Goal: Task Accomplishment & Management: Use online tool/utility

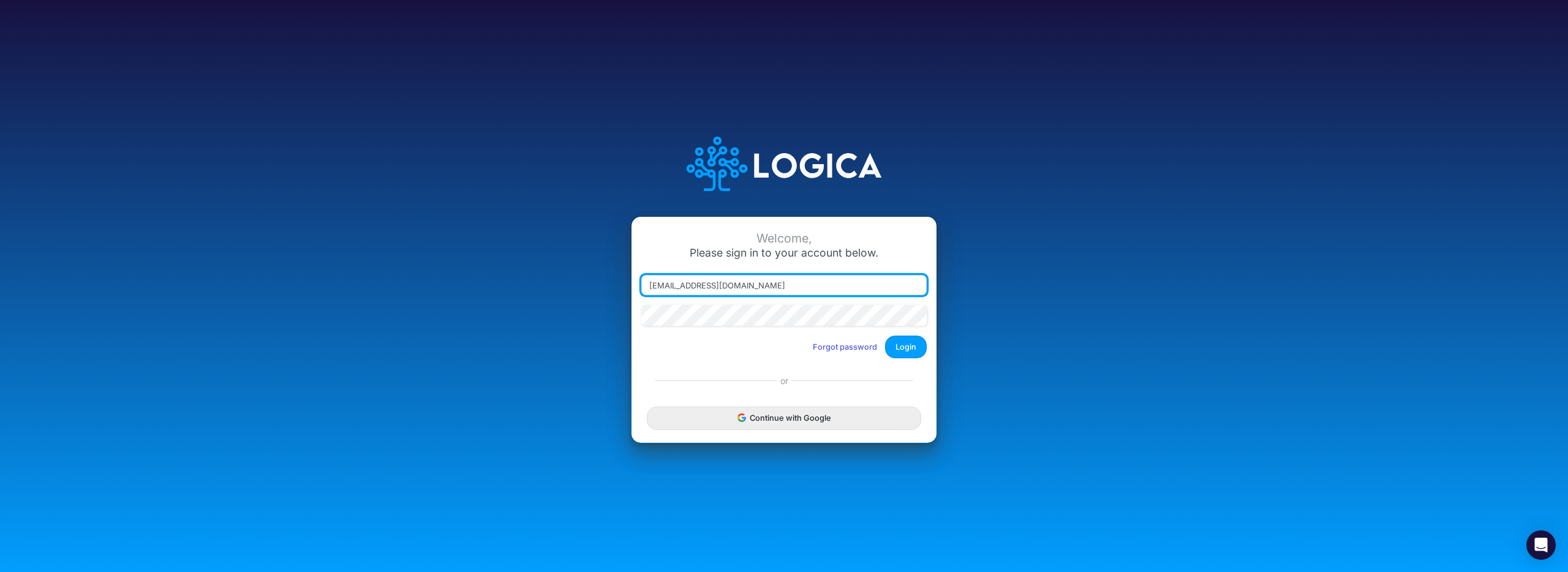
click at [775, 276] on input "[EMAIL_ADDRESS][DOMAIN_NAME]" at bounding box center [783, 285] width 285 height 21
drag, startPoint x: 779, startPoint y: 284, endPoint x: 570, endPoint y: 277, distance: 209.1
click at [570, 277] on div "Welcome, Please sign in to your account below. [EMAIL_ADDRESS][DOMAIN_NAME] For…" at bounding box center [784, 286] width 1045 height 349
type input "[EMAIL_ADDRESS][DOMAIN_NAME]"
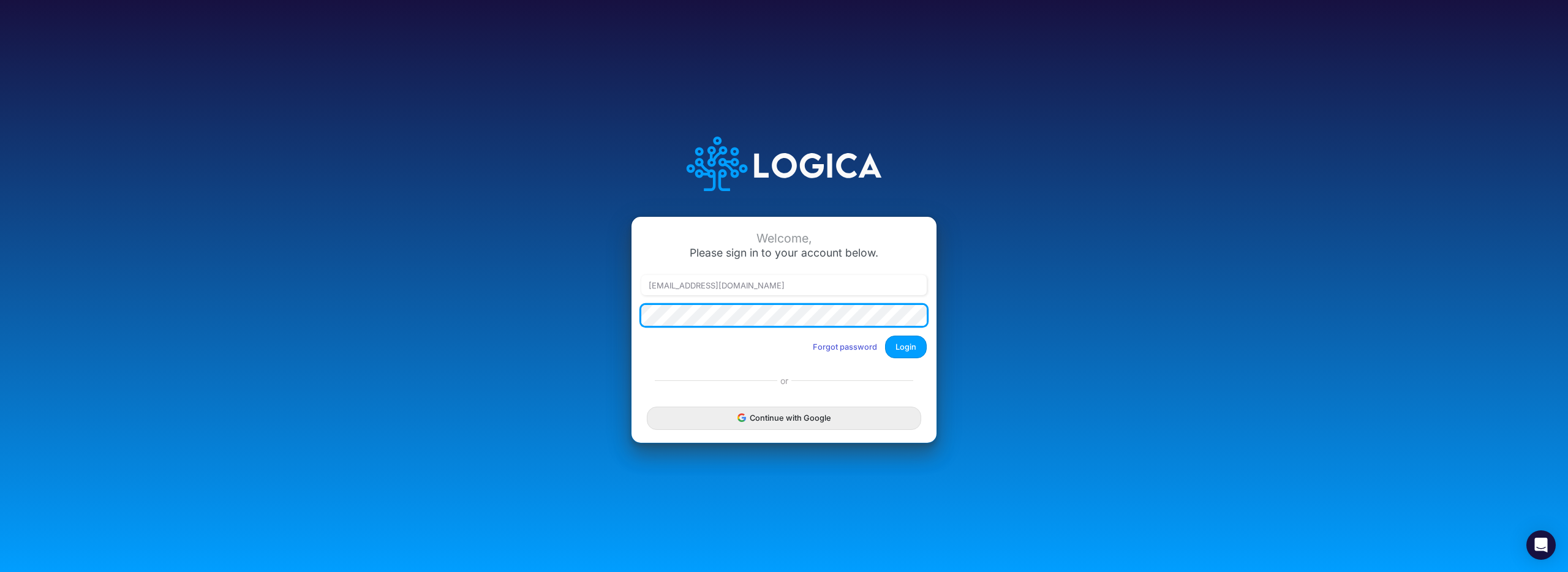
click at [603, 312] on div "Welcome, Please sign in to your account below. [PERSON_NAME][EMAIL_ADDRESS][DOM…" at bounding box center [784, 286] width 1045 height 349
click at [885, 335] on button "Login" at bounding box center [905, 346] width 41 height 23
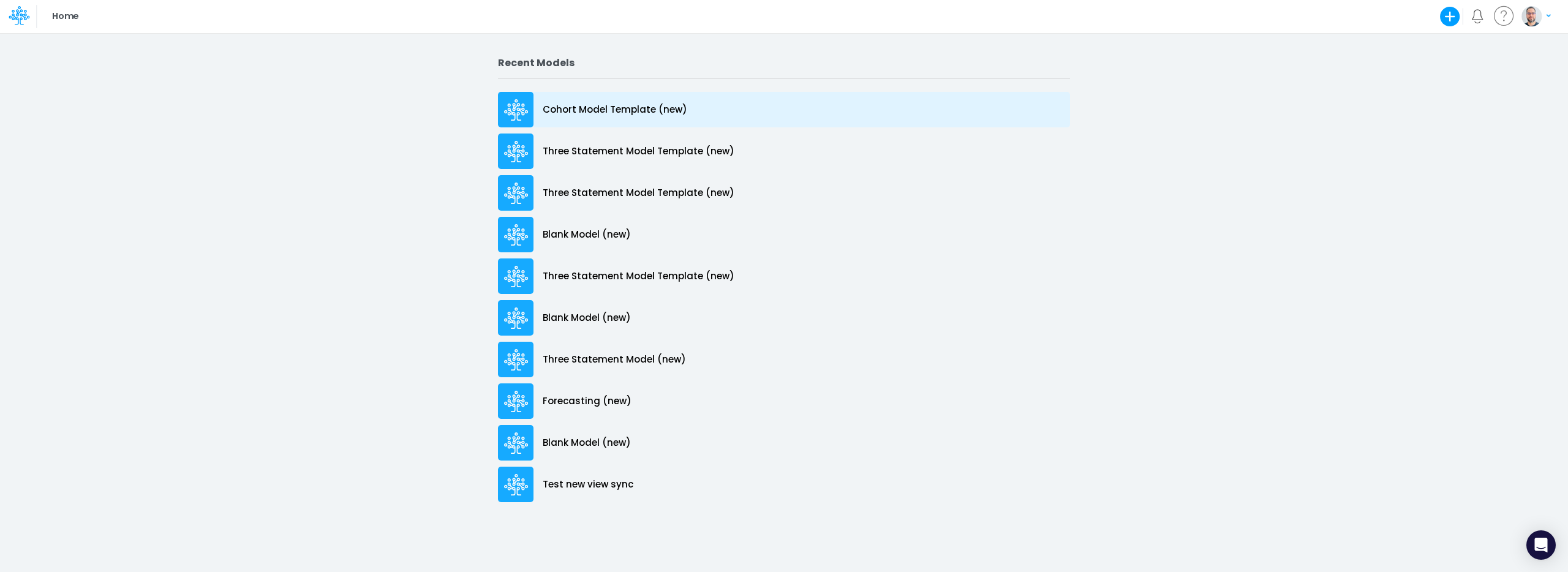
click at [632, 112] on p "Cohort Model Template (new)" at bounding box center [614, 110] width 145 height 14
click at [610, 95] on div "Cohort Model Template (new)" at bounding box center [784, 109] width 572 height 35
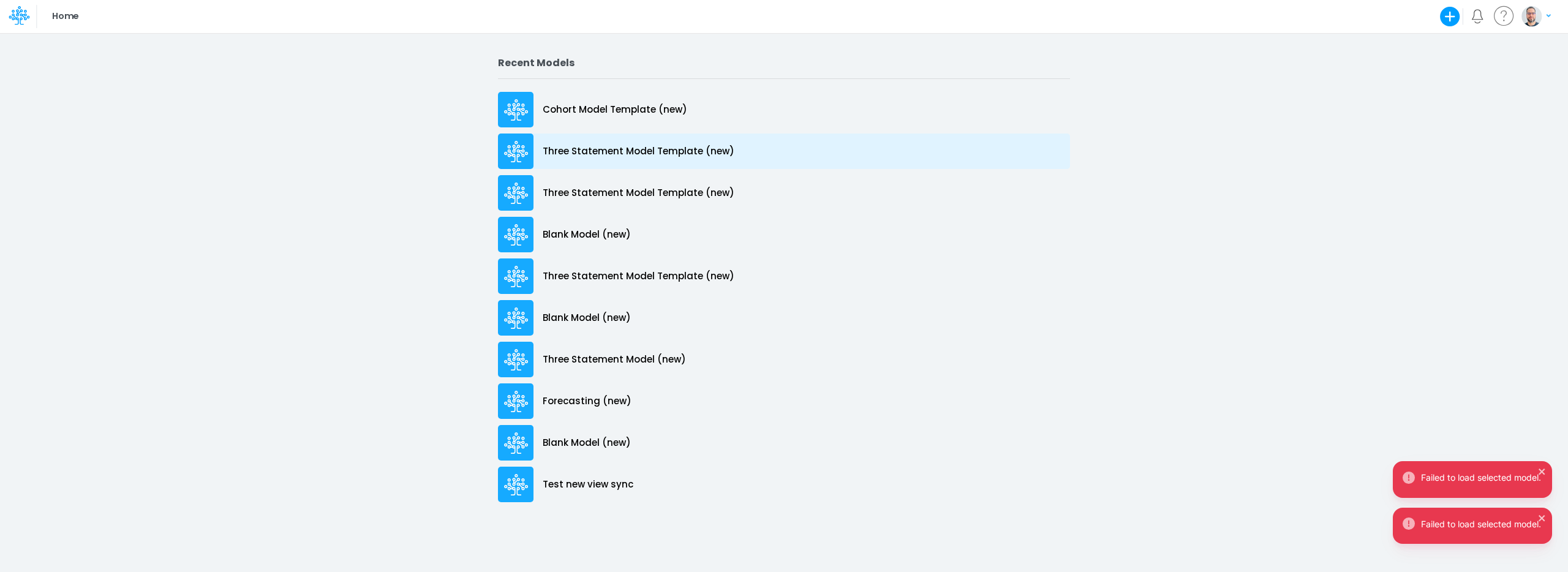
click at [613, 146] on p "Three Statement Model Template (new)" at bounding box center [638, 152] width 192 height 14
